Goal: Information Seeking & Learning: Learn about a topic

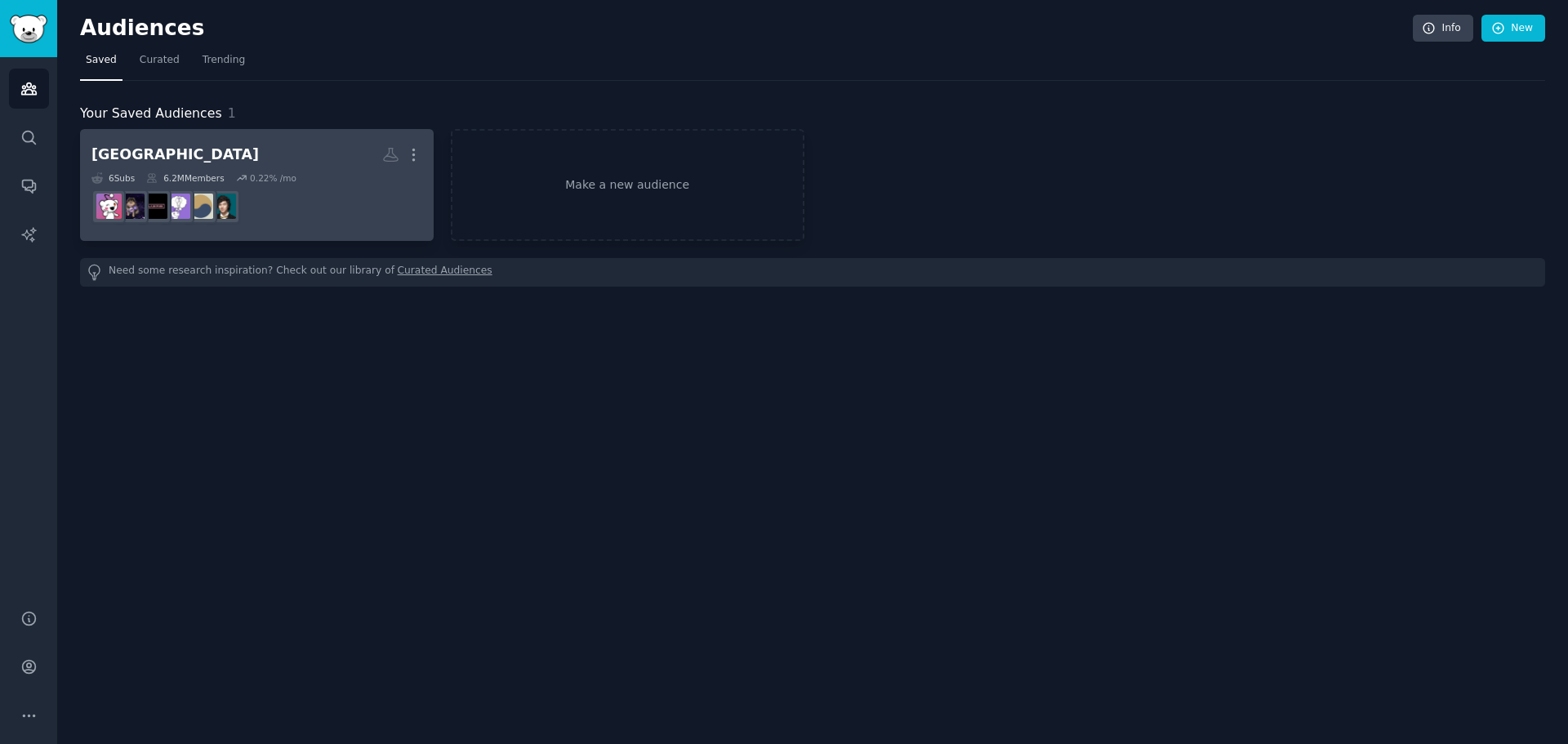
click at [313, 187] on dd "r/kdramarecommends" at bounding box center [256, 206] width 331 height 46
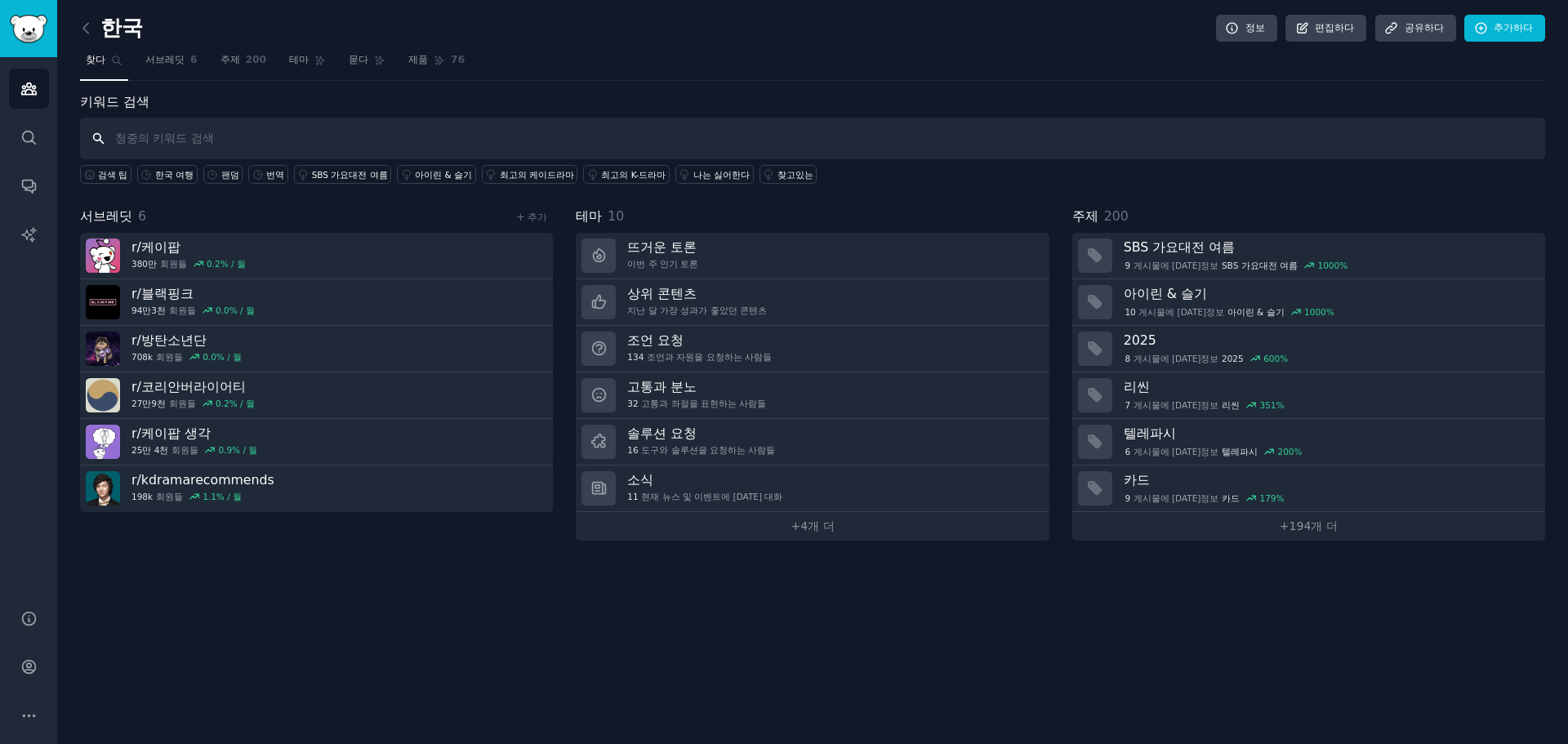
click at [180, 133] on input "text" at bounding box center [813, 139] width 1465 height 42
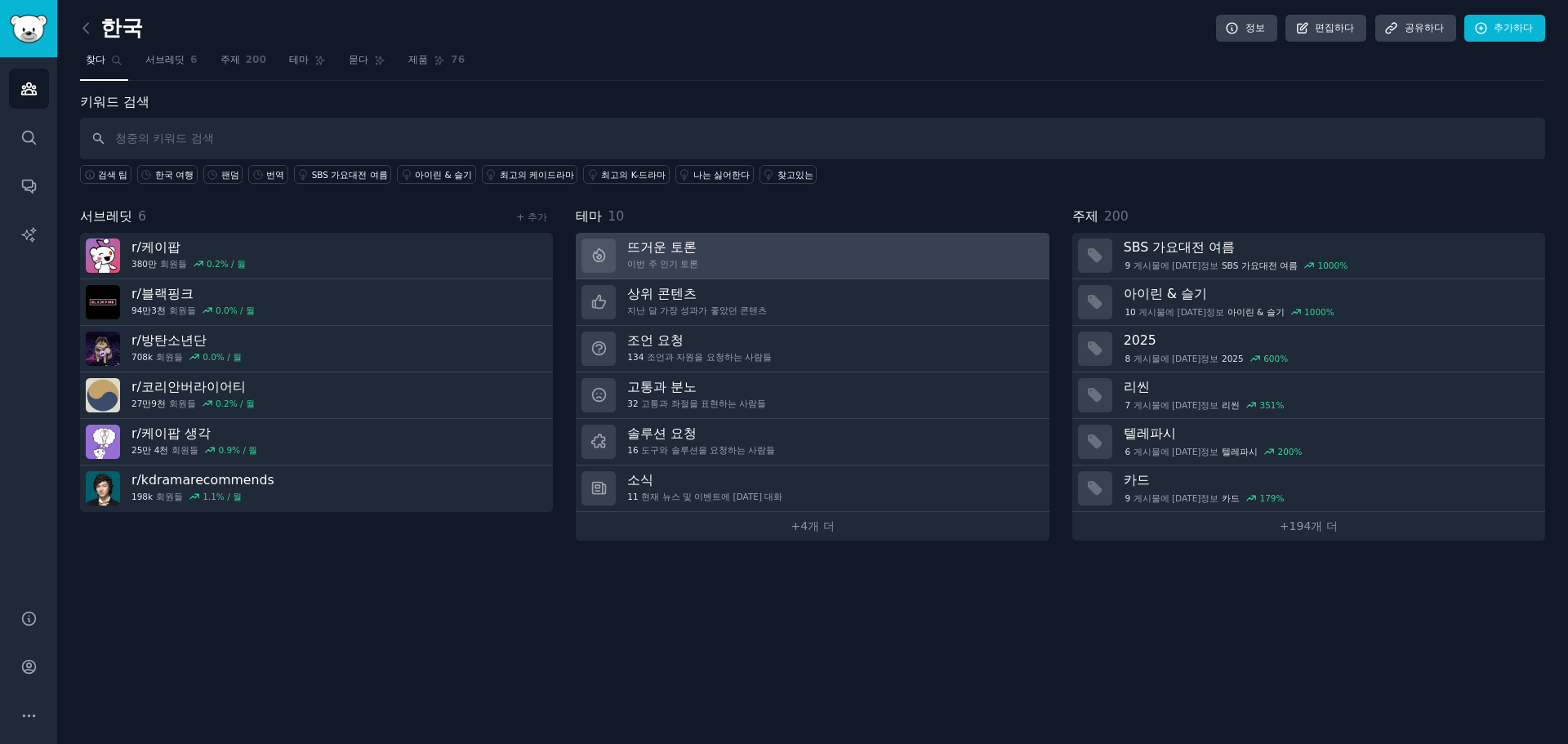
click at [841, 257] on link "뜨거운 토론 이번 주 인기 토론" at bounding box center [812, 255] width 472 height 46
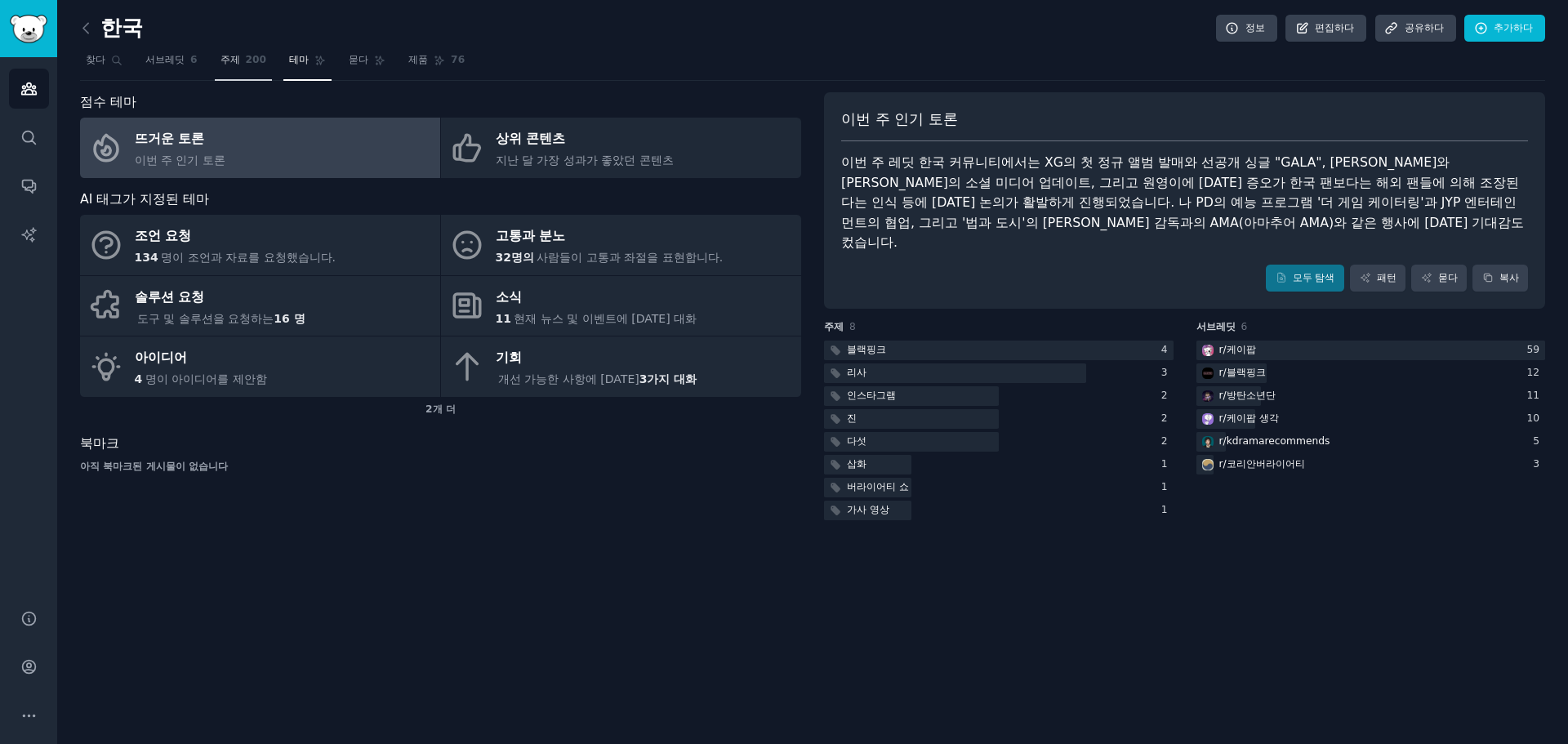
click at [245, 59] on font "200" at bounding box center [255, 59] width 21 height 12
